Goal: Task Accomplishment & Management: Use online tool/utility

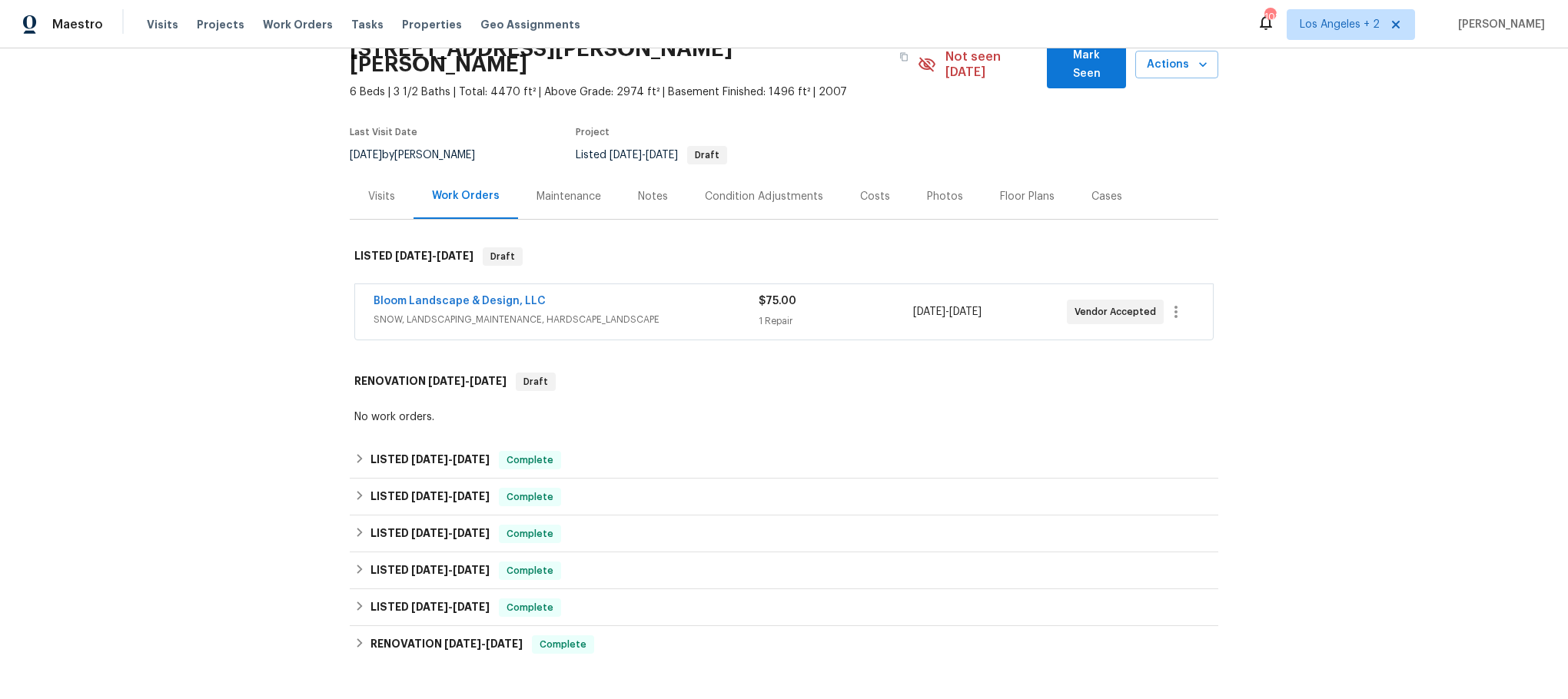
scroll to position [115, 0]
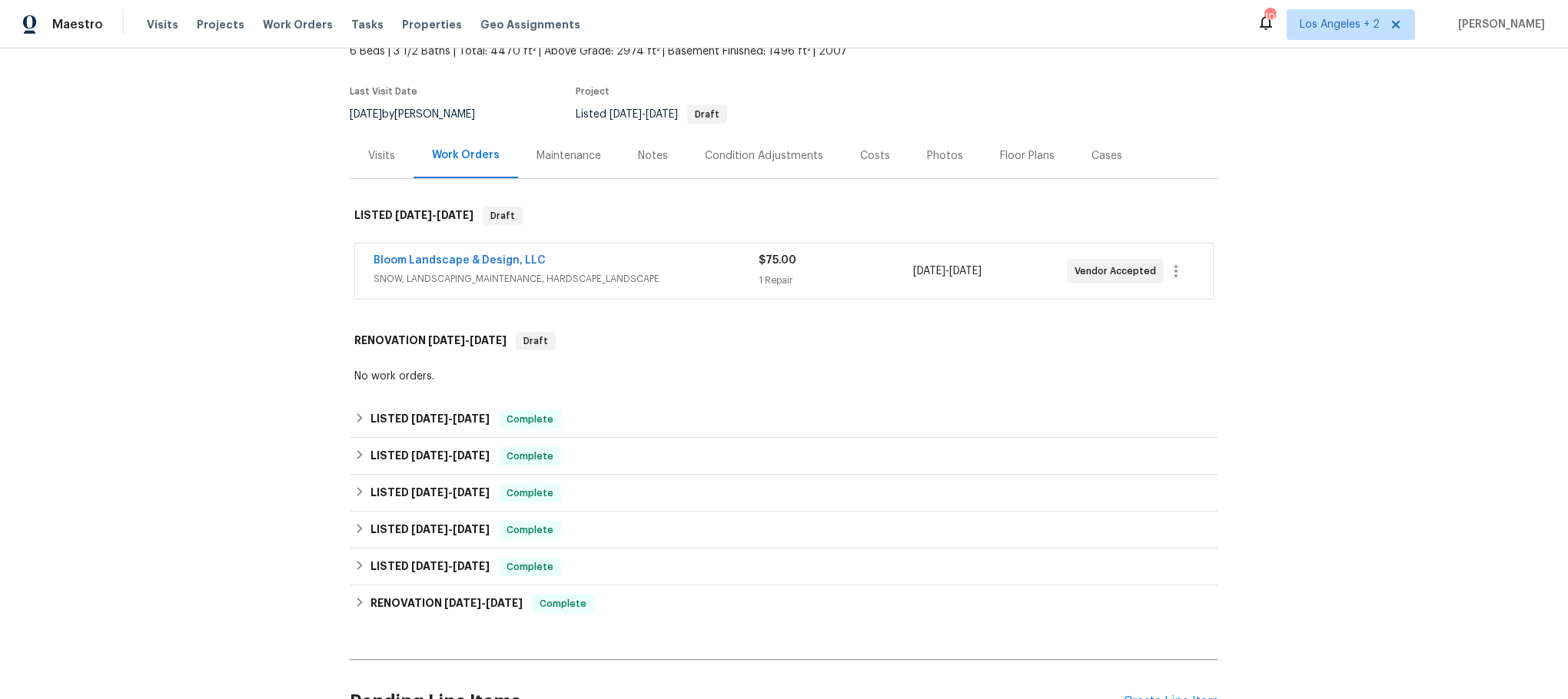
click at [676, 254] on div "Bloom Landscape & Design, LLC" at bounding box center [566, 262] width 385 height 19
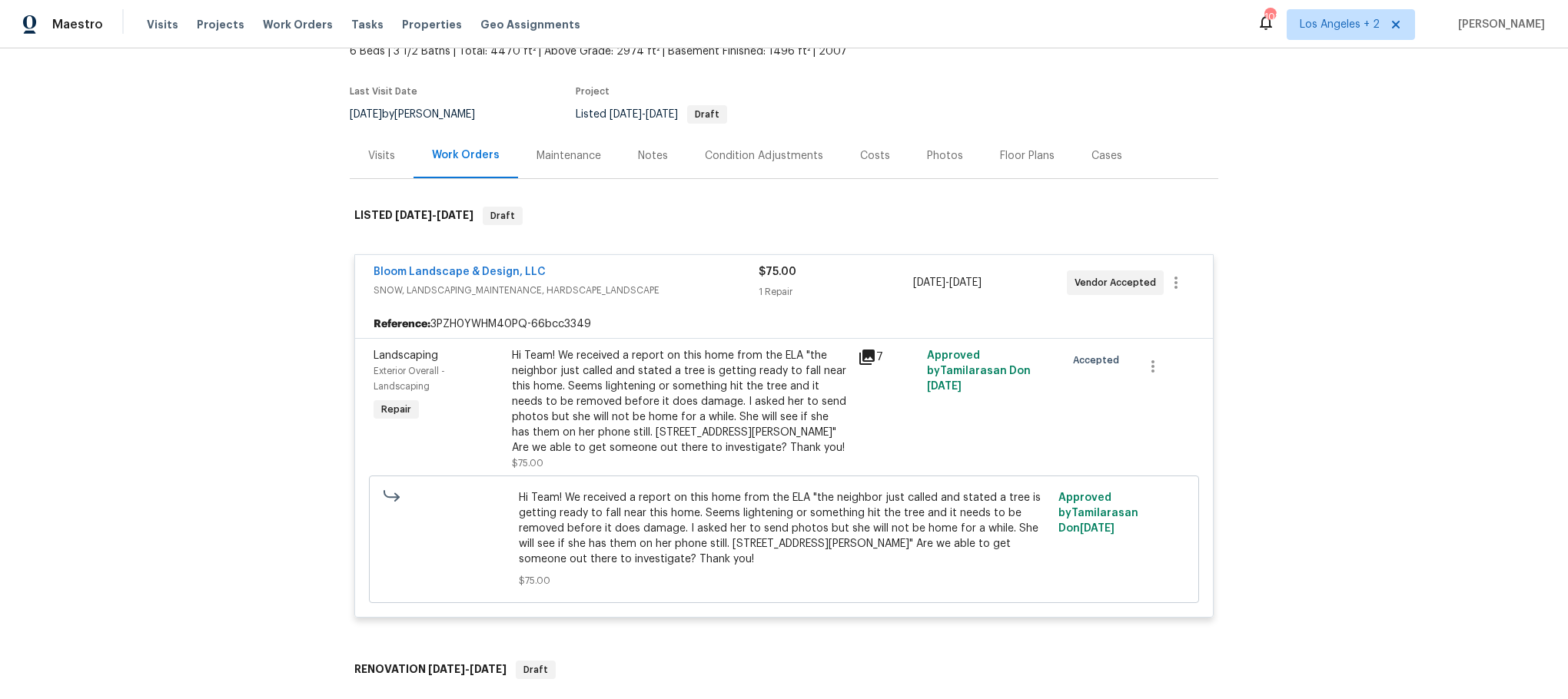
click at [859, 350] on icon at bounding box center [867, 358] width 15 height 15
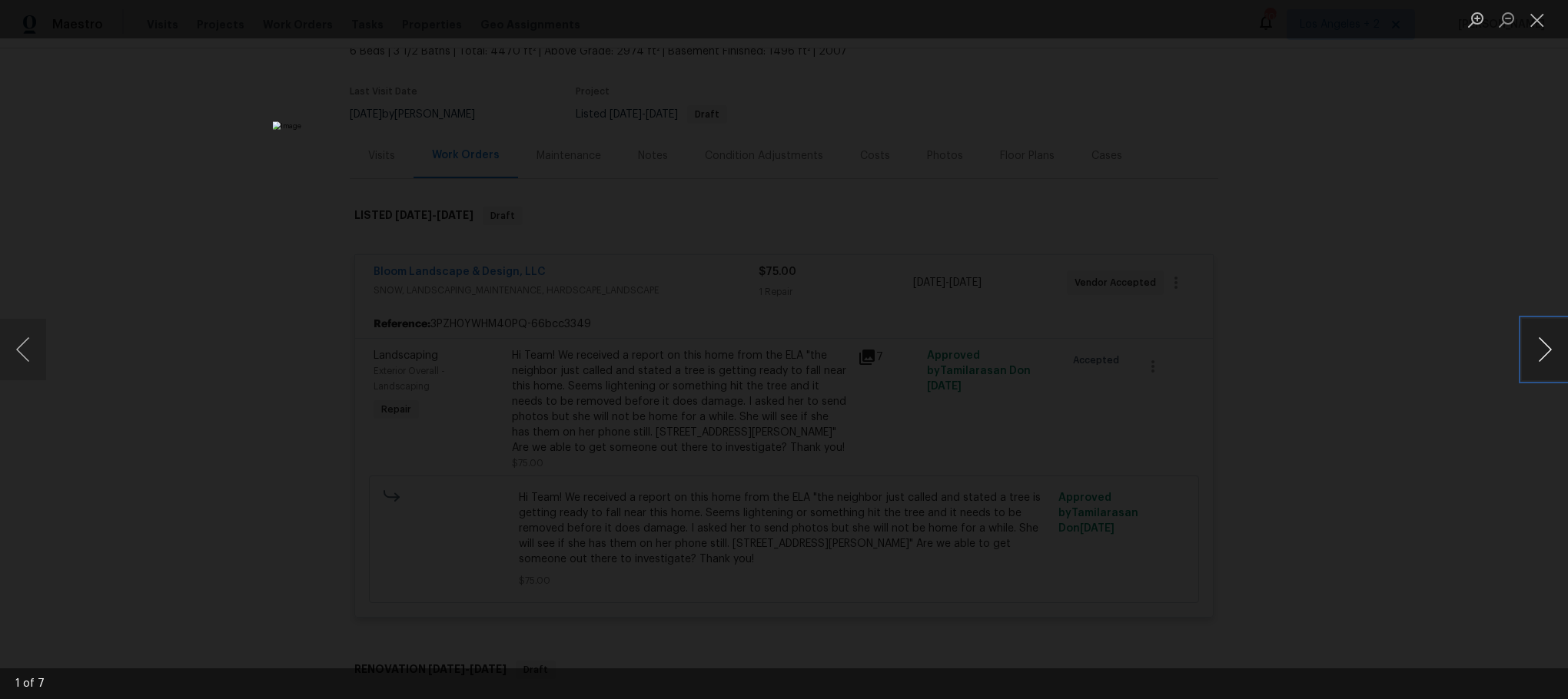
click at [1534, 346] on button "Next image" at bounding box center [1545, 350] width 46 height 62
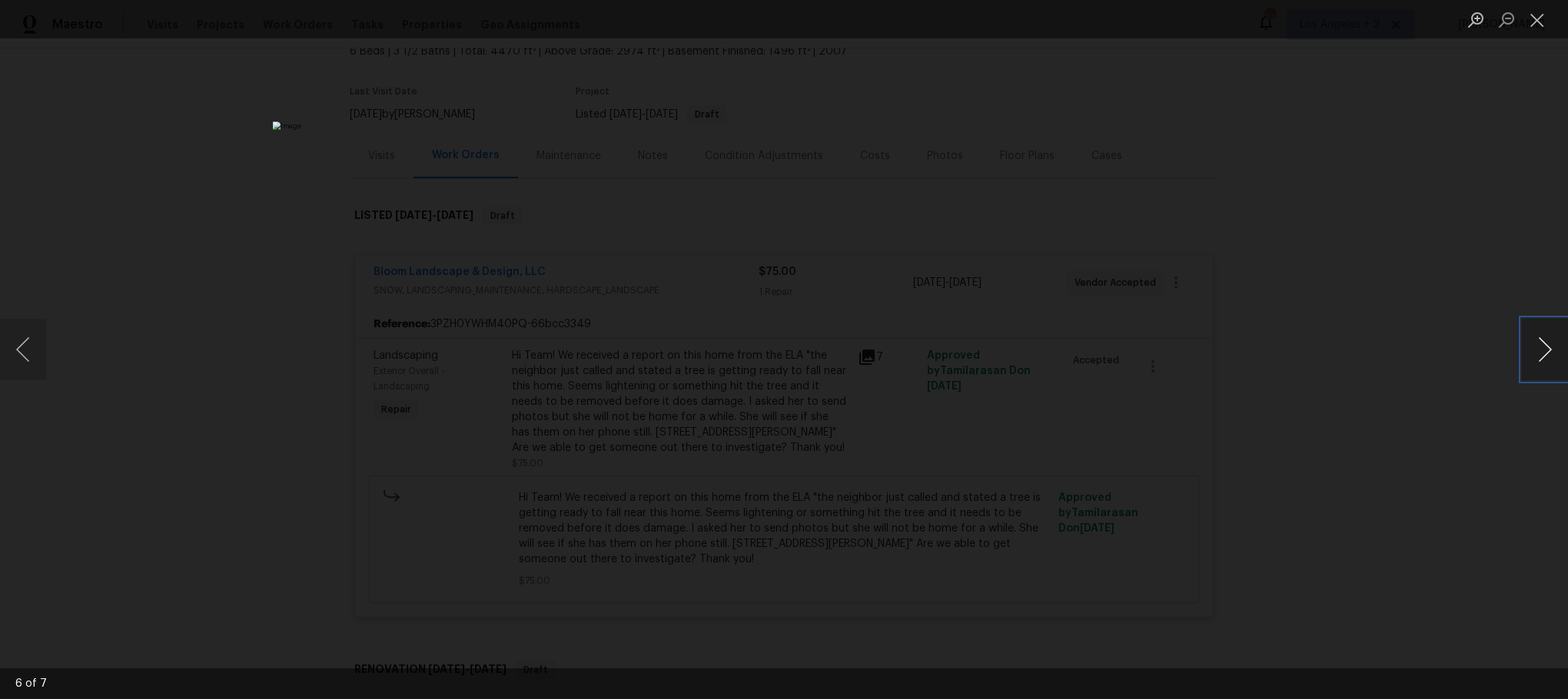
click at [1534, 346] on button "Next image" at bounding box center [1545, 350] width 46 height 62
drag, startPoint x: 1546, startPoint y: 347, endPoint x: 1384, endPoint y: 394, distance: 168.7
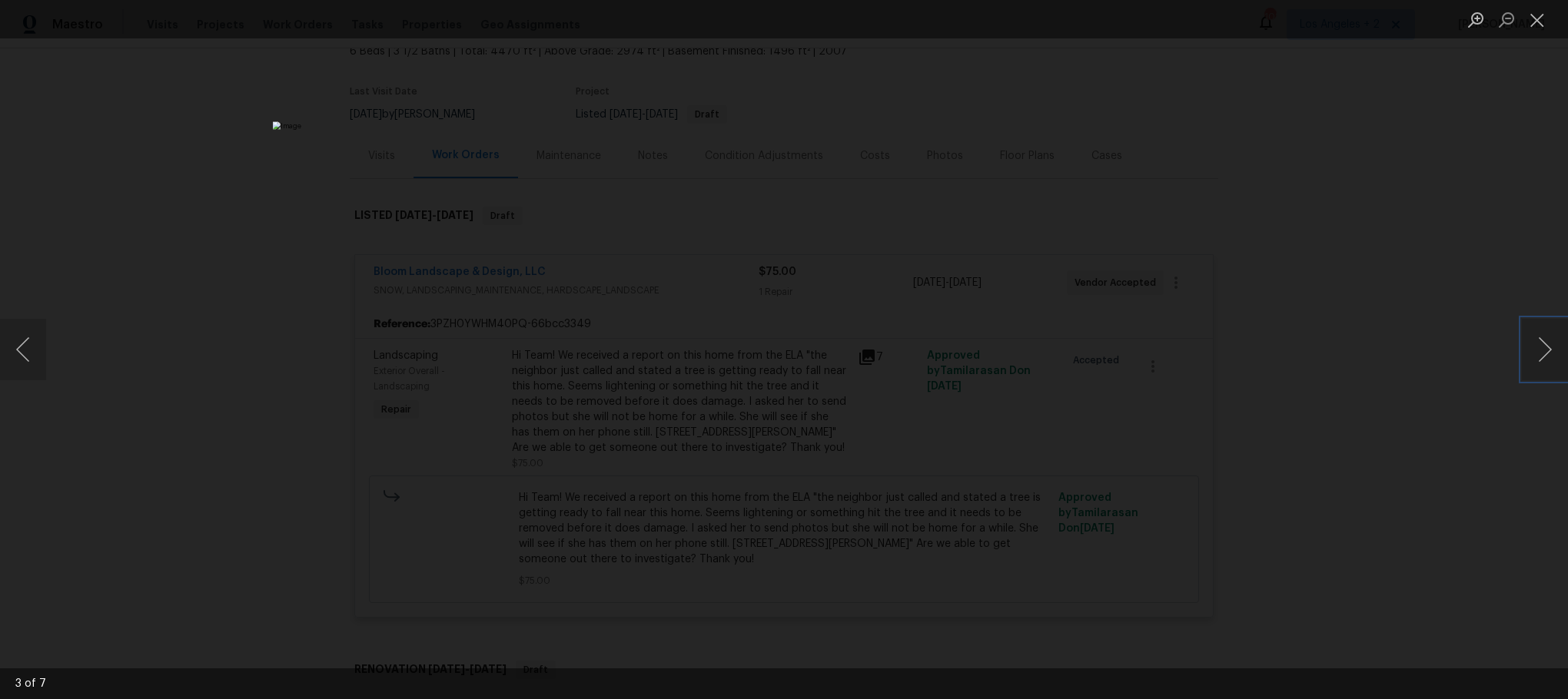
click at [1384, 394] on div "3 of 7" at bounding box center [784, 349] width 1568 height 699
click at [1542, 347] on button "Next image" at bounding box center [1545, 350] width 46 height 62
click at [1539, 349] on button "Next image" at bounding box center [1545, 350] width 46 height 62
click at [1545, 341] on button "Next image" at bounding box center [1545, 350] width 46 height 62
click at [1543, 341] on button "Next image" at bounding box center [1545, 350] width 46 height 62
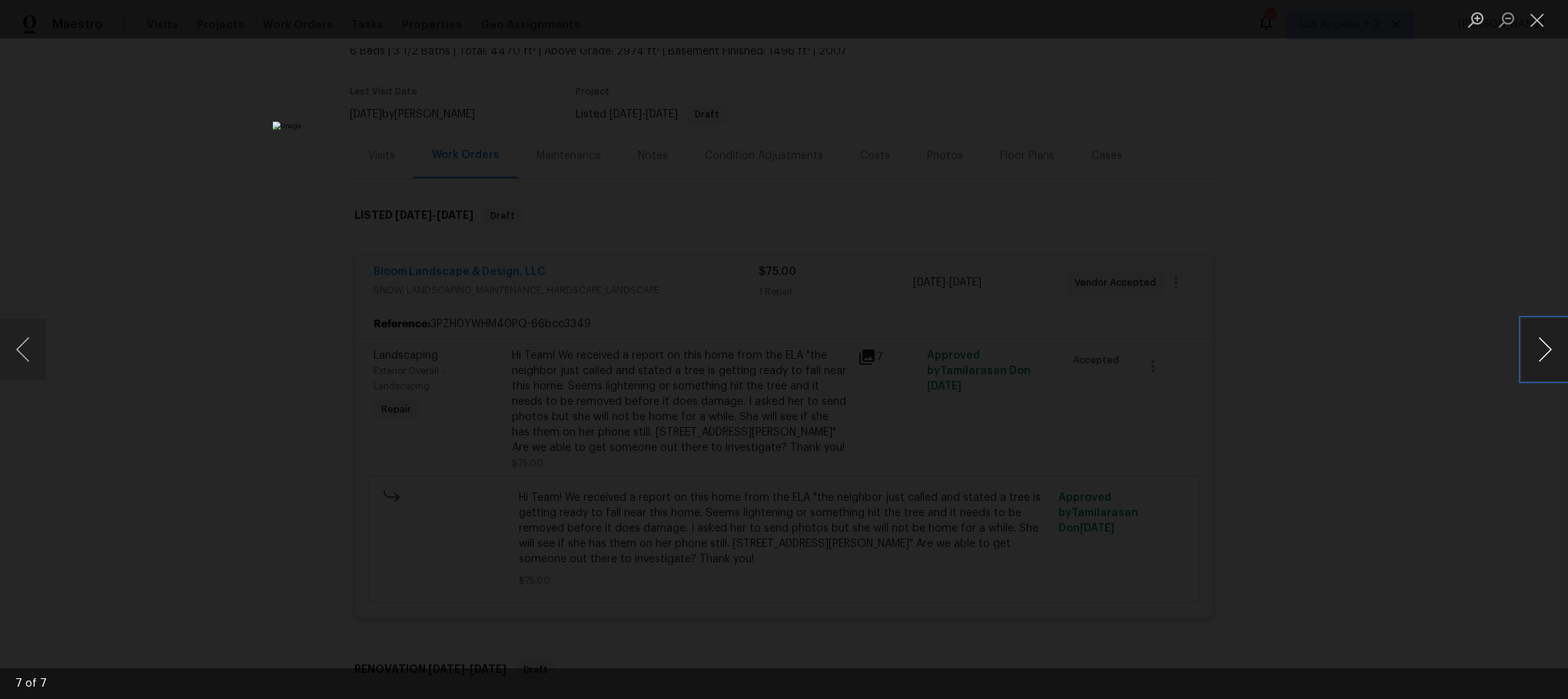
click at [1543, 341] on button "Next image" at bounding box center [1545, 350] width 46 height 62
click at [1536, 337] on button "Next image" at bounding box center [1545, 350] width 46 height 62
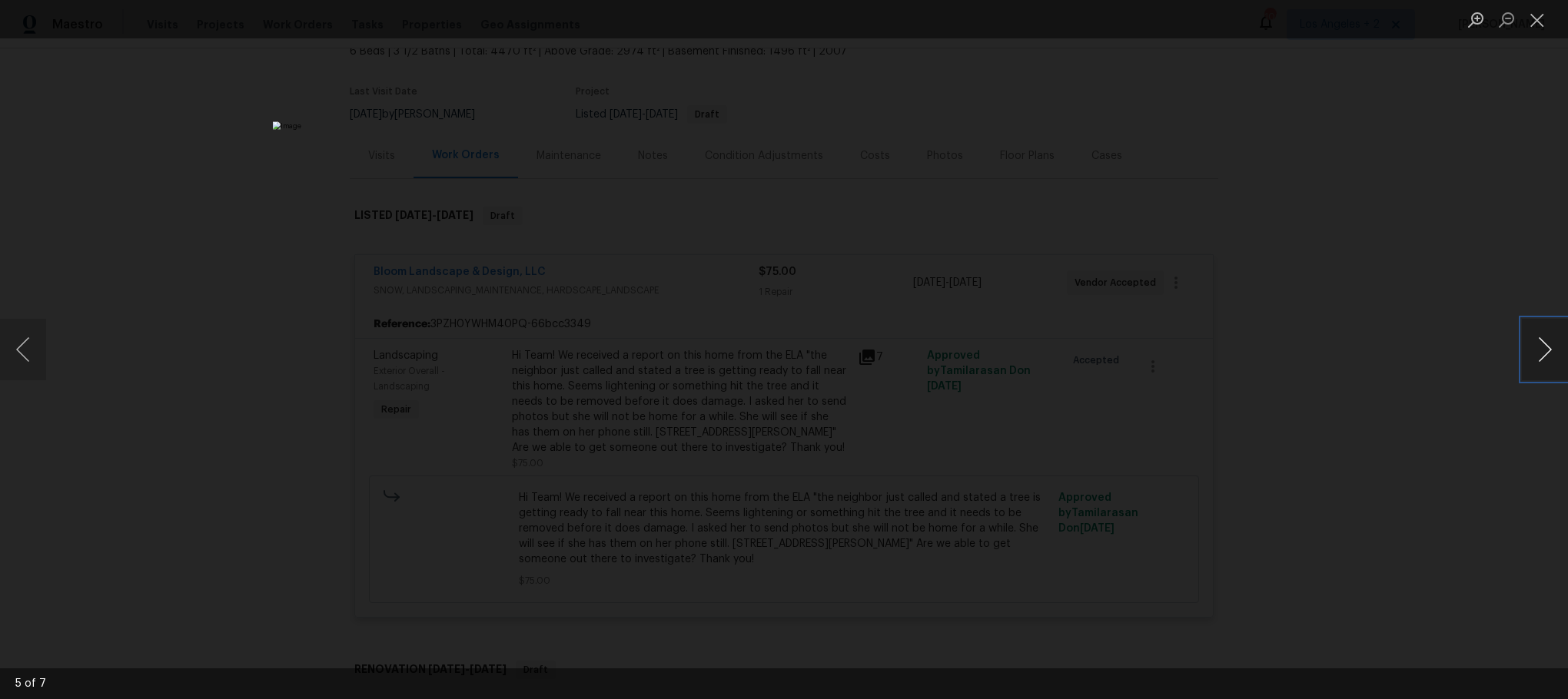
click at [1536, 337] on button "Next image" at bounding box center [1545, 350] width 46 height 62
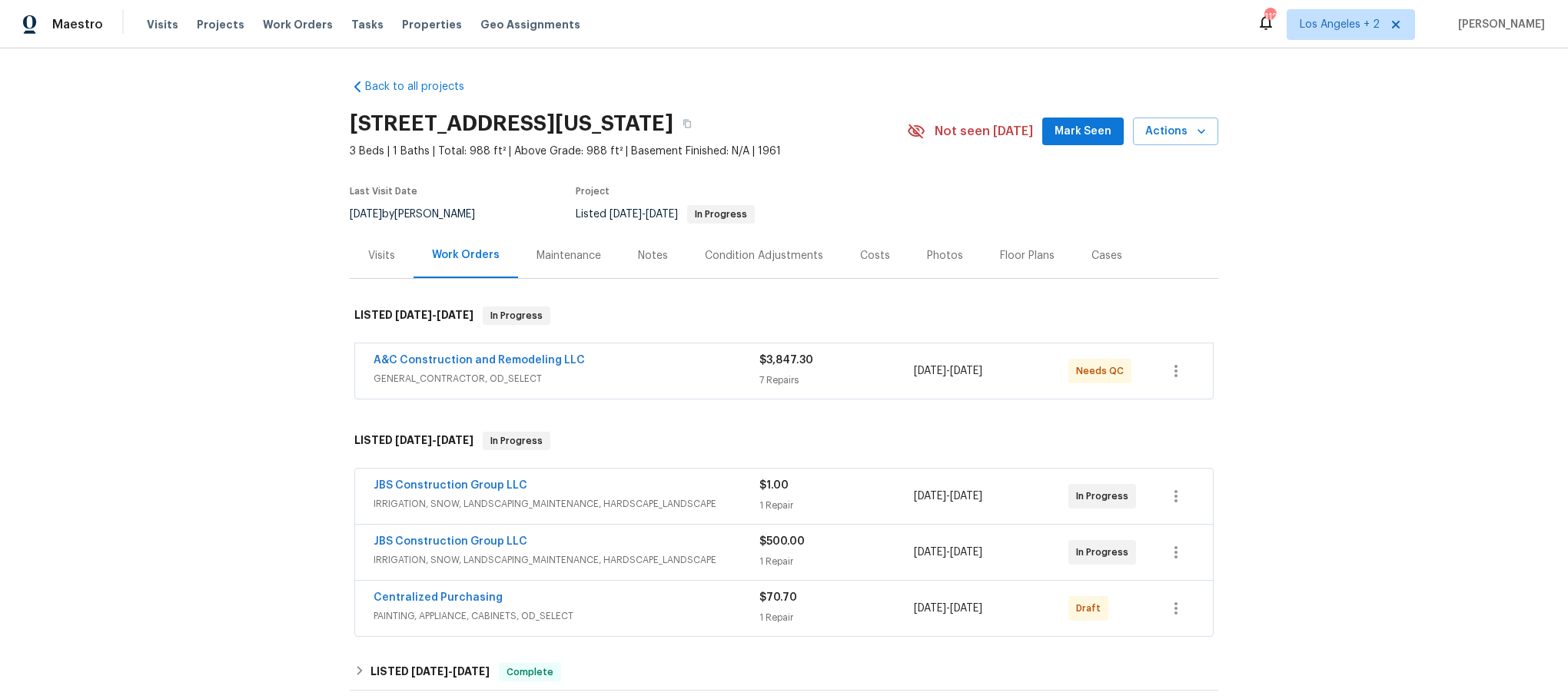
click at [655, 374] on span "GENERAL_CONTRACTOR, OD_SELECT" at bounding box center [566, 378] width 386 height 15
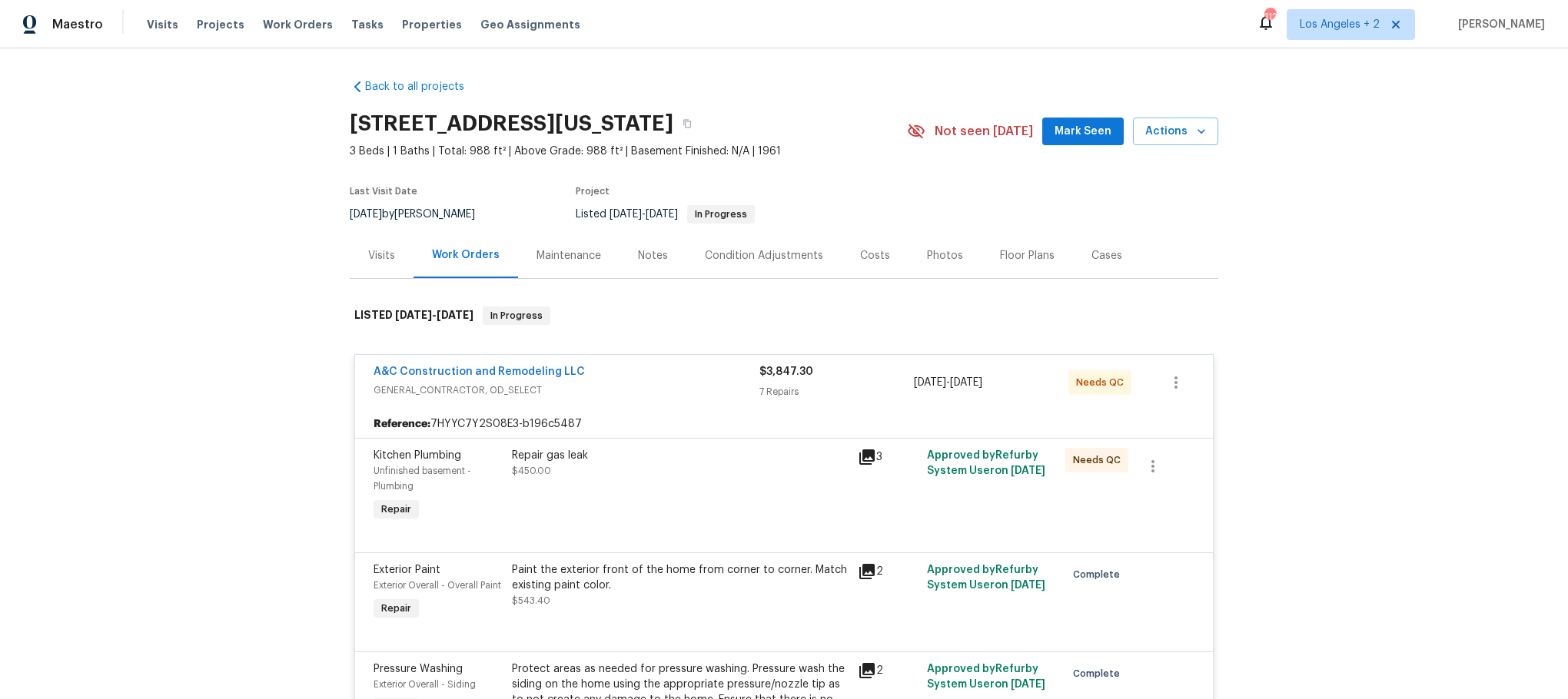
click at [648, 374] on div "A&C Construction and Remodeling LLC" at bounding box center [566, 373] width 386 height 19
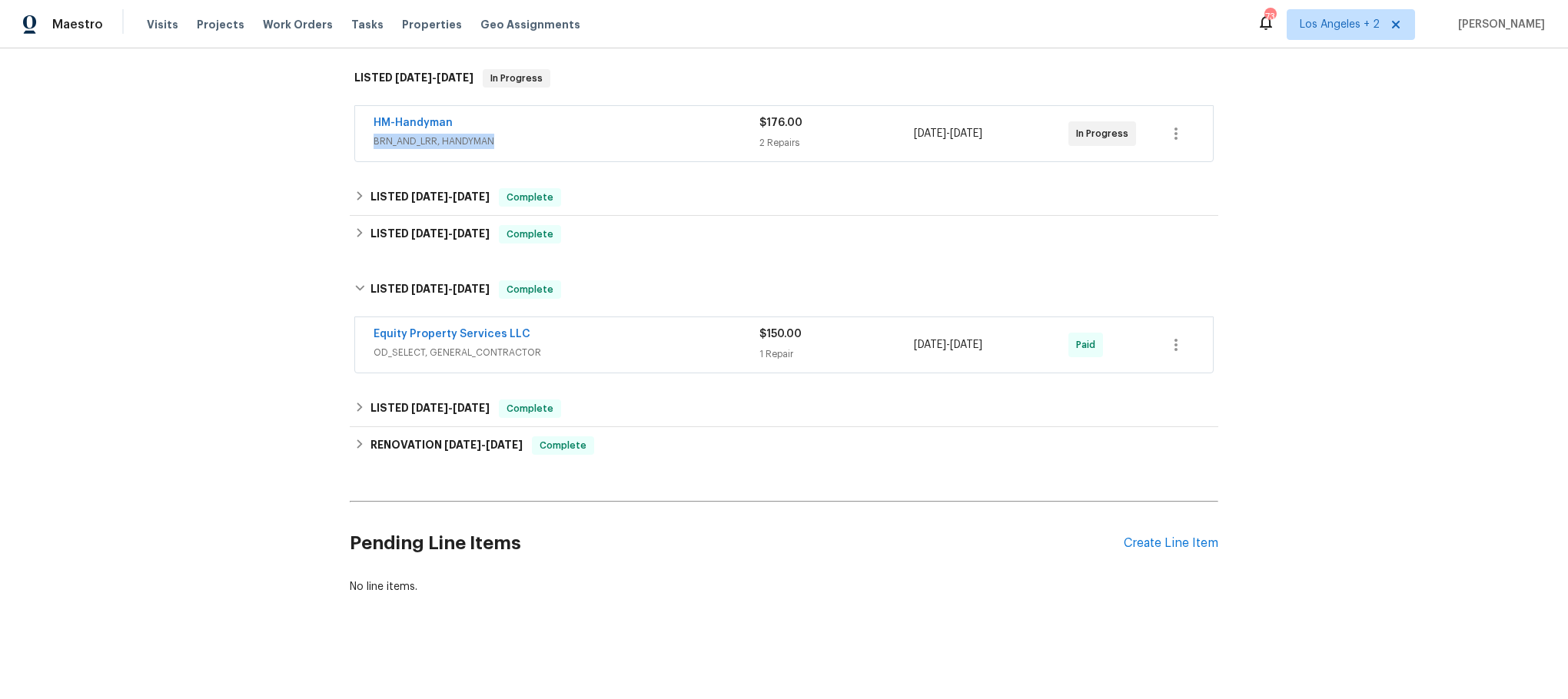
scroll to position [141, 0]
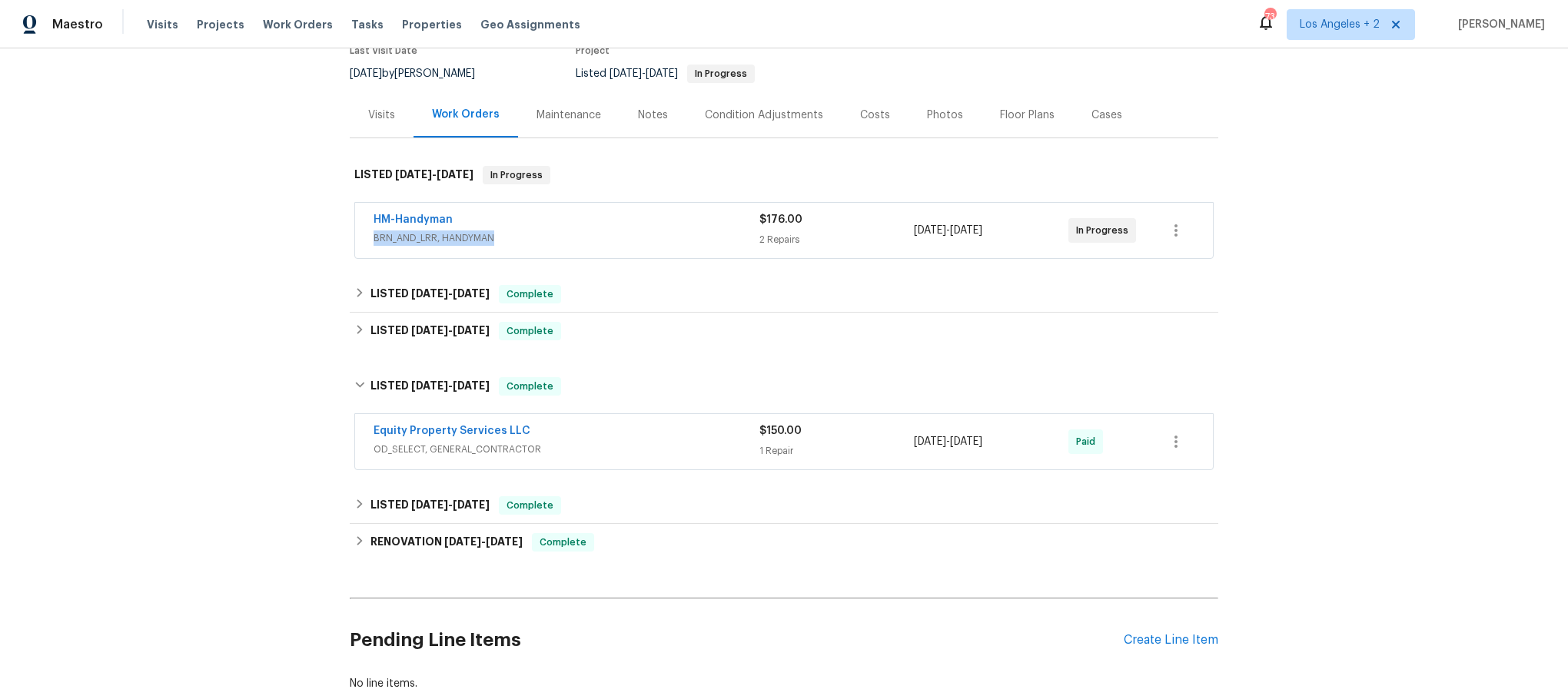
click at [350, 385] on div "LISTED 4/4/25 - 4/8/25 Complete" at bounding box center [784, 386] width 869 height 49
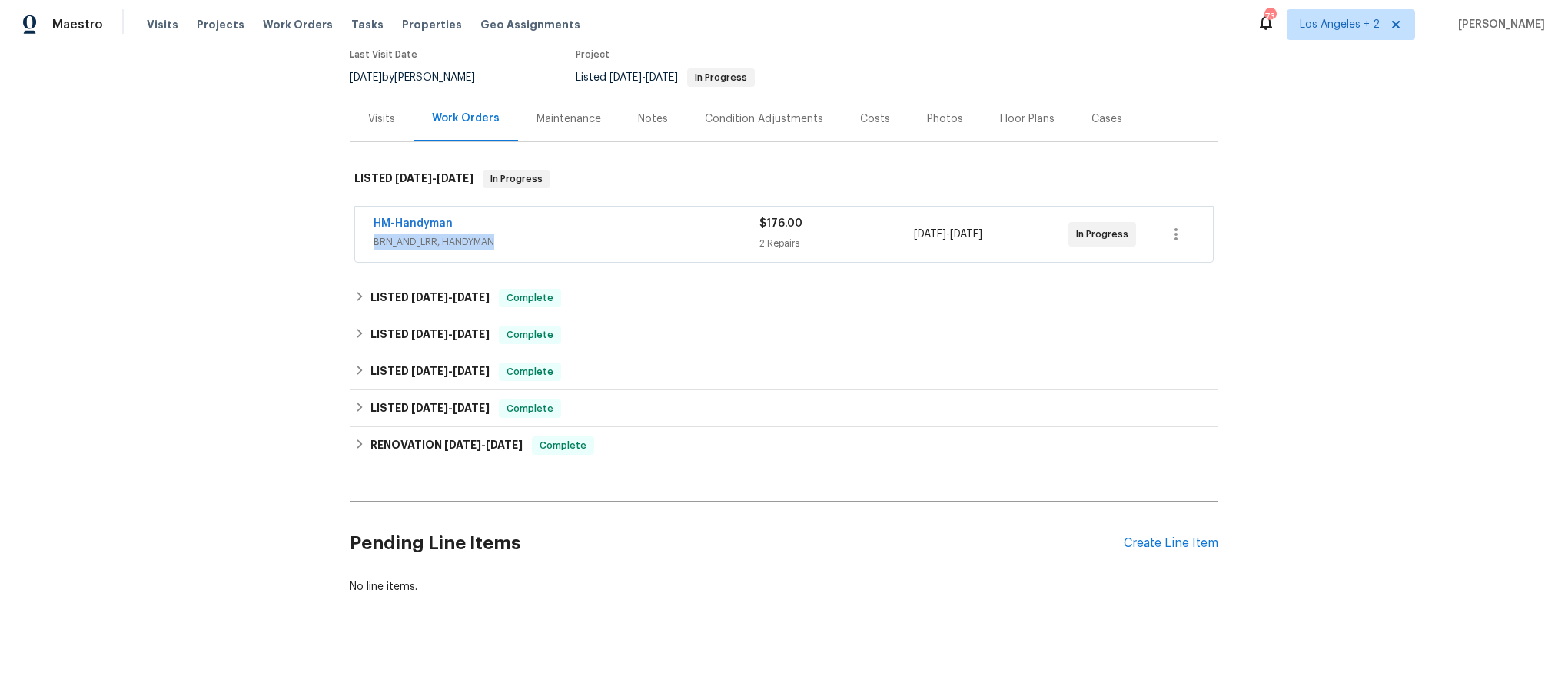
scroll to position [154, 0]
click at [1151, 536] on div "Create Line Item" at bounding box center [1171, 543] width 94 height 15
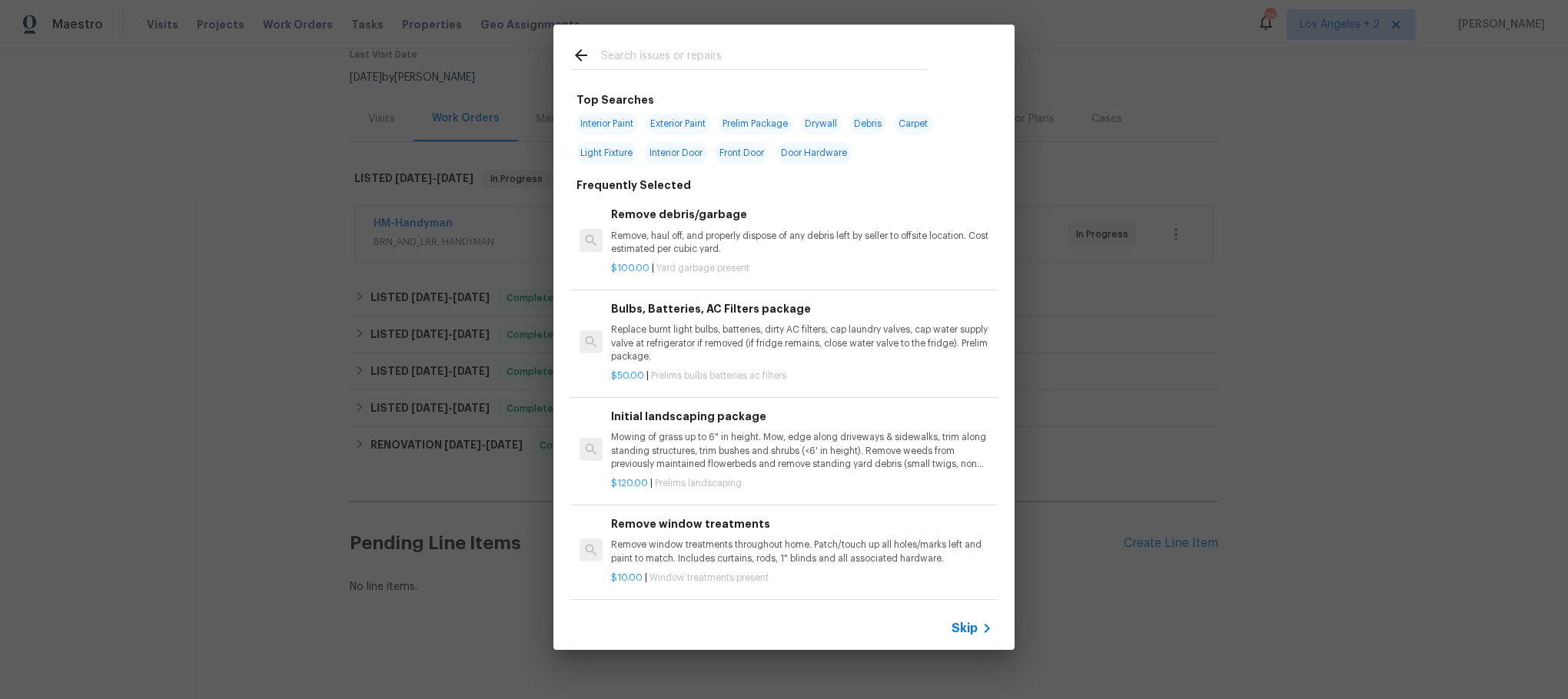
click at [964, 623] on span "Skip" at bounding box center [964, 629] width 26 height 15
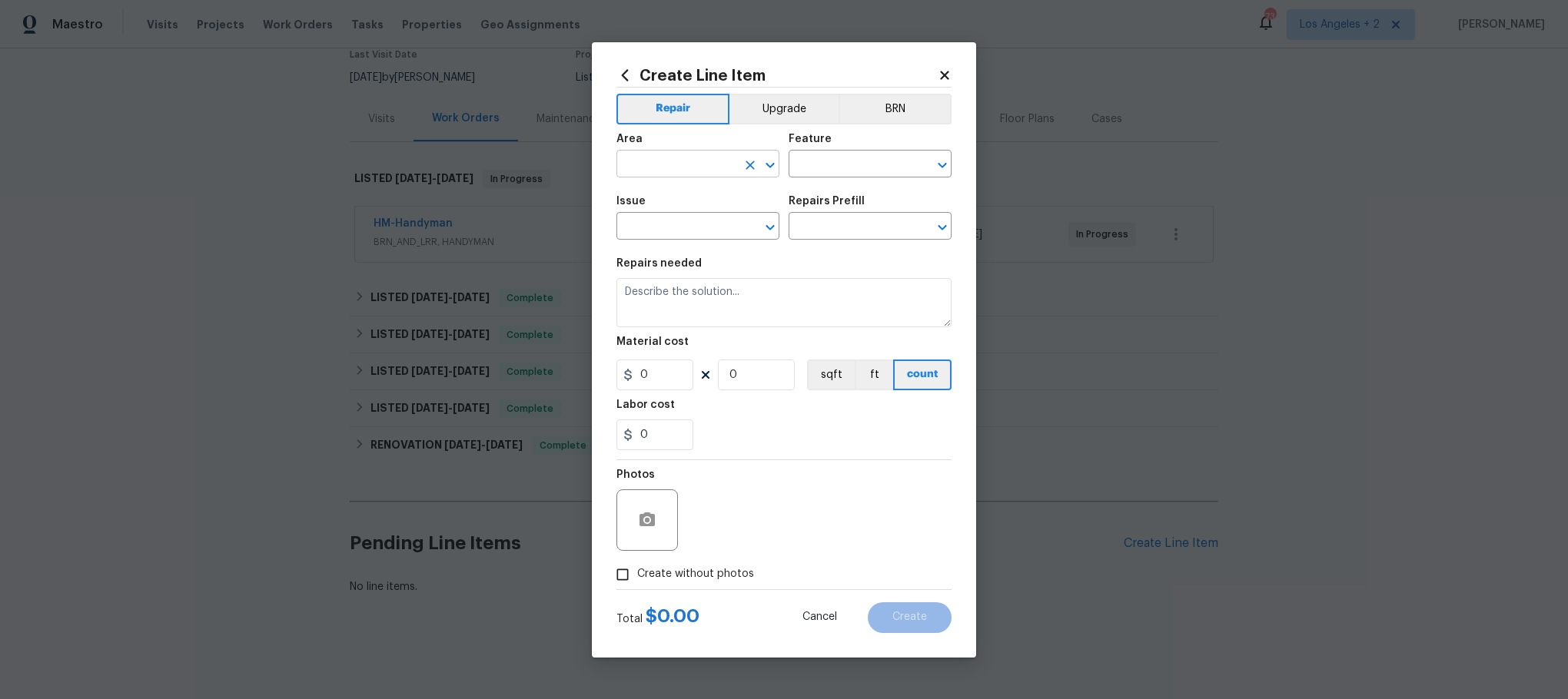
click at [767, 160] on icon "Open" at bounding box center [770, 165] width 19 height 19
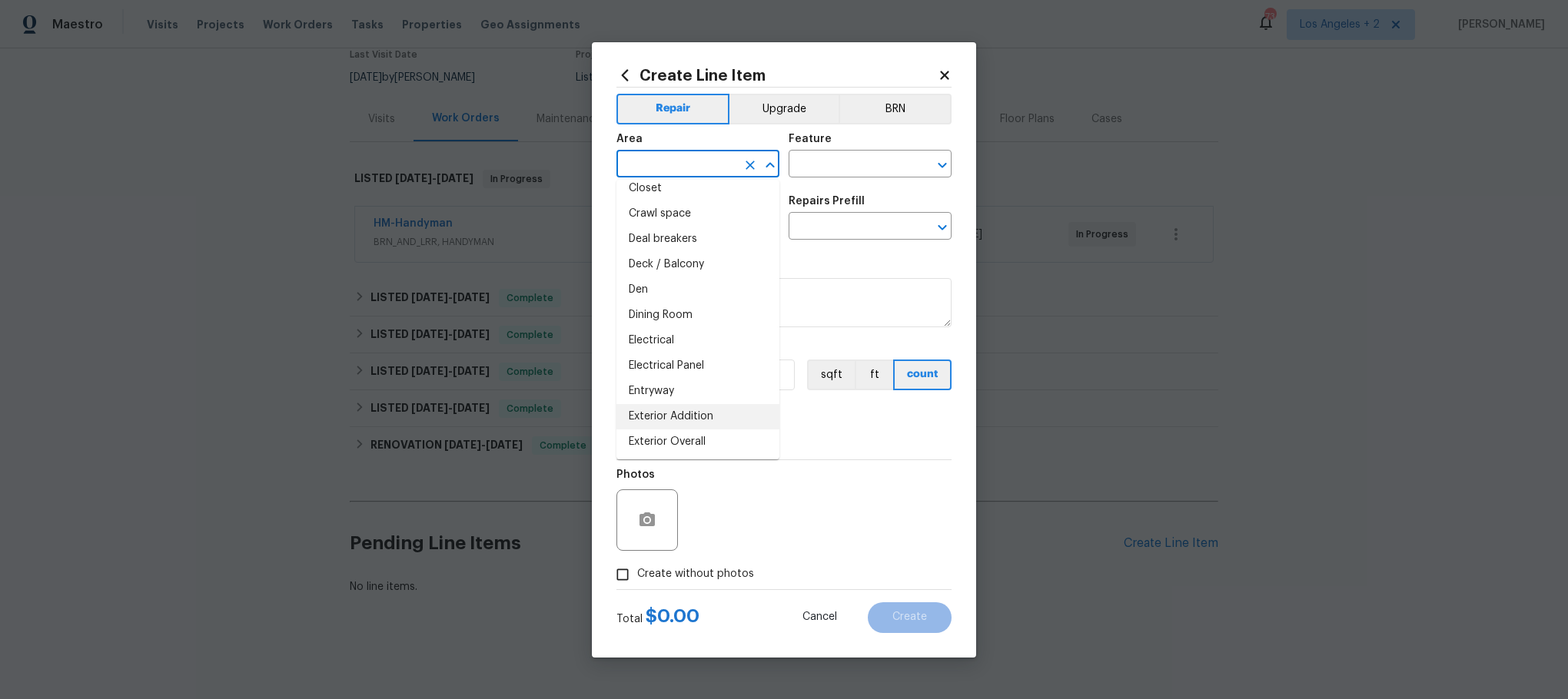
scroll to position [0, 0]
click at [939, 159] on icon "Open" at bounding box center [942, 165] width 19 height 19
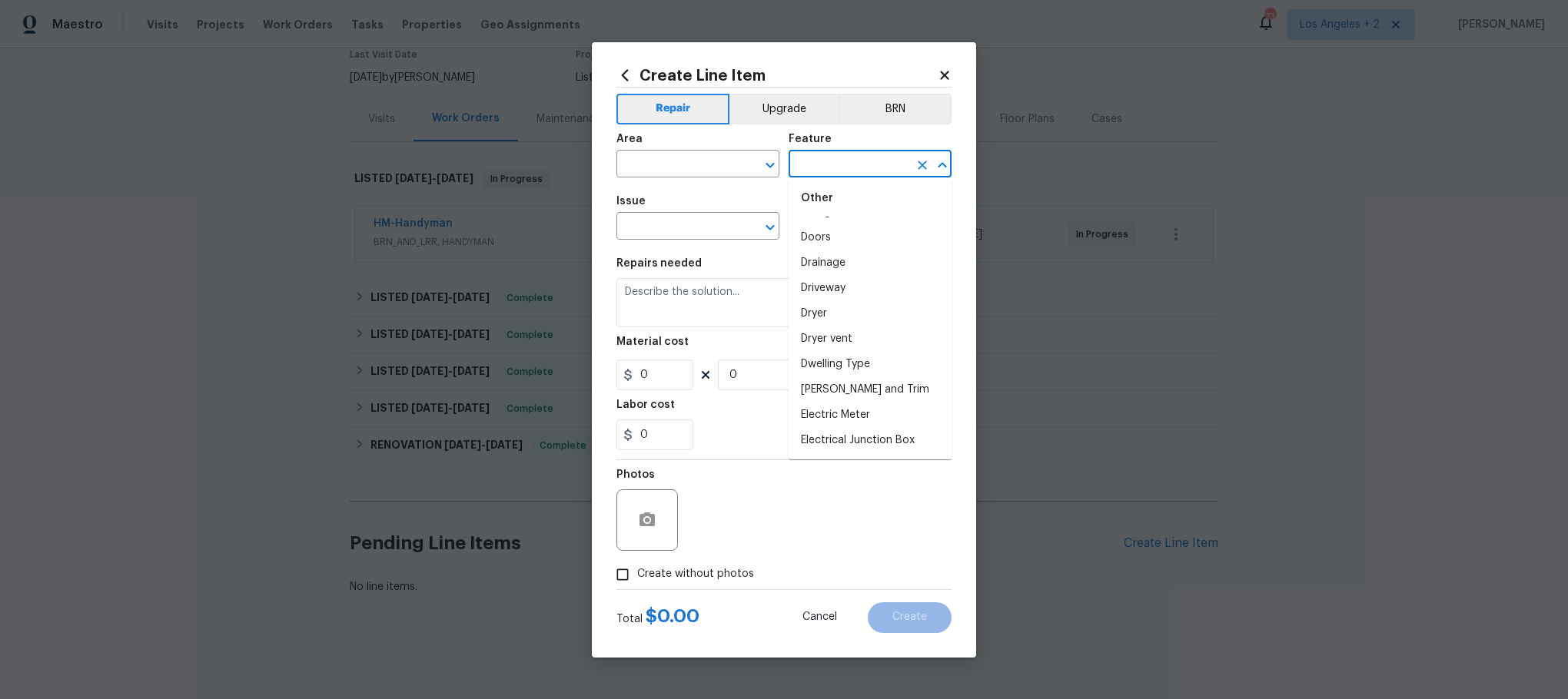
scroll to position [247, 0]
click at [946, 167] on icon "Close" at bounding box center [942, 165] width 19 height 19
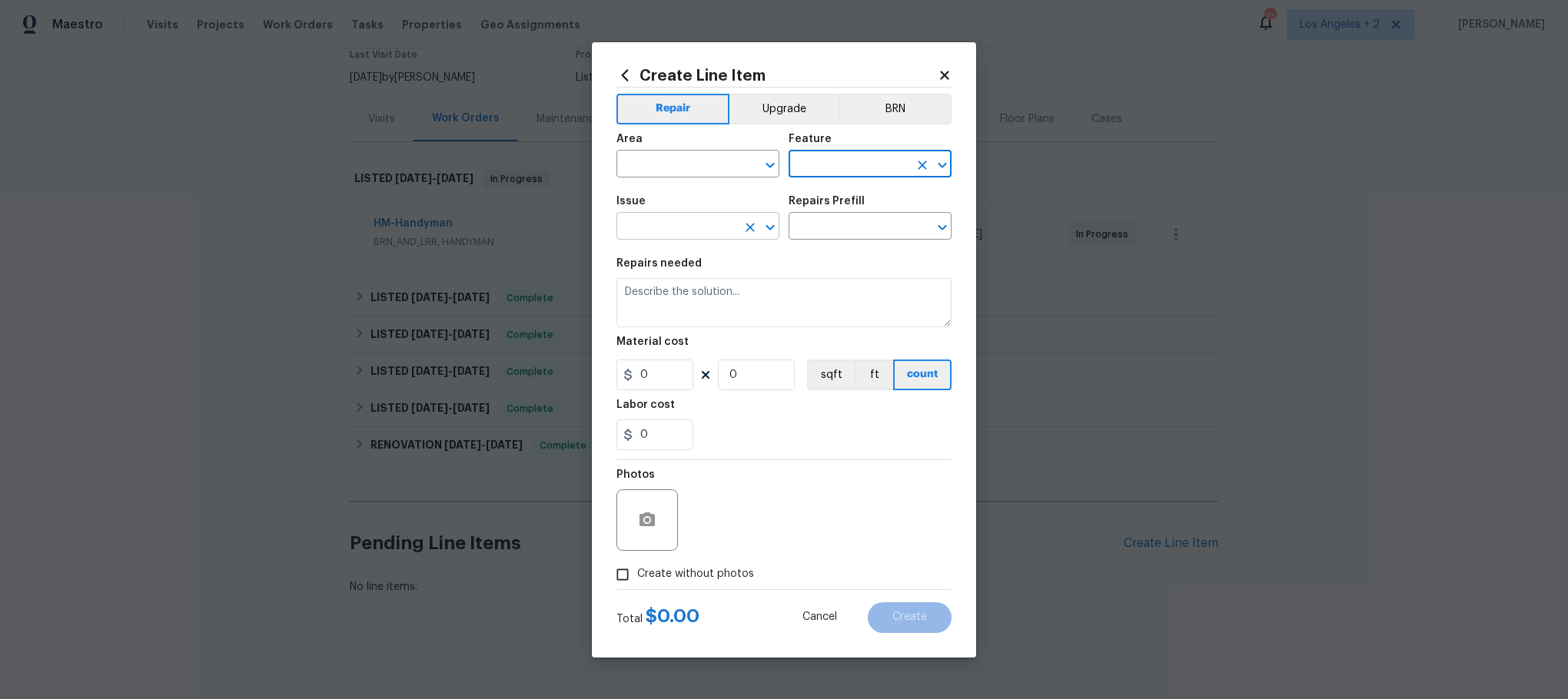
click at [769, 228] on icon "Open" at bounding box center [770, 227] width 9 height 5
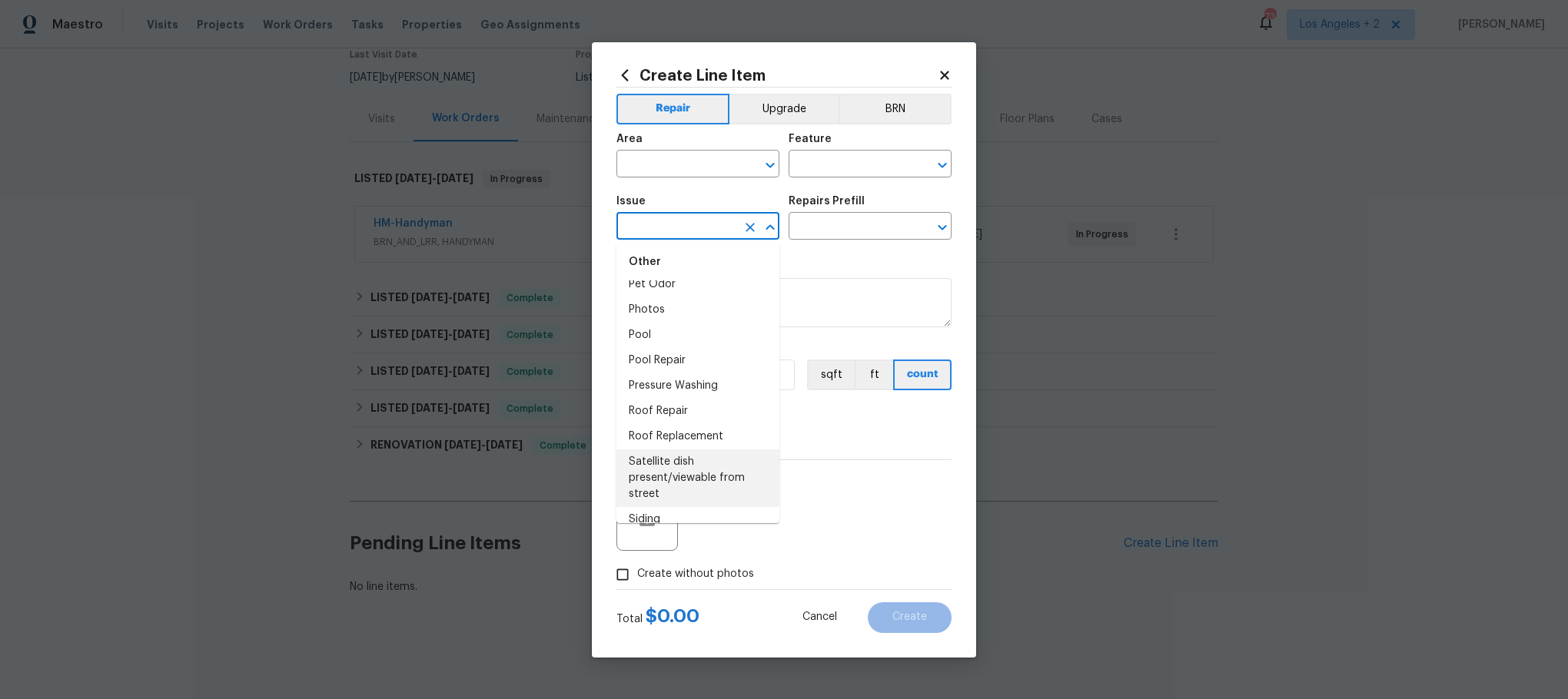
scroll to position [1959, 0]
